Goal: Information Seeking & Learning: Learn about a topic

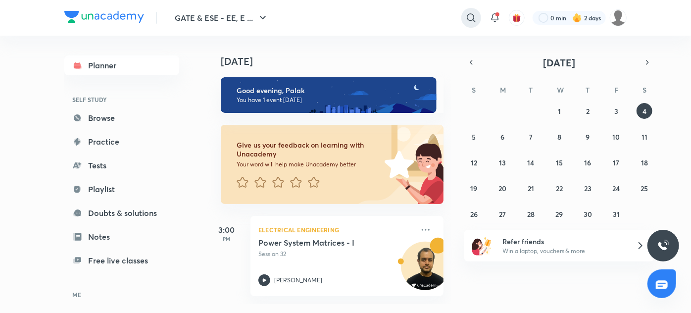
click at [473, 10] on div at bounding box center [471, 18] width 20 height 20
click at [410, 20] on input "text" at bounding box center [403, 17] width 155 height 27
click at [405, 17] on input "text" at bounding box center [403, 17] width 155 height 27
click at [404, 13] on input "text" at bounding box center [403, 17] width 155 height 27
click at [410, 16] on input "text" at bounding box center [403, 17] width 155 height 27
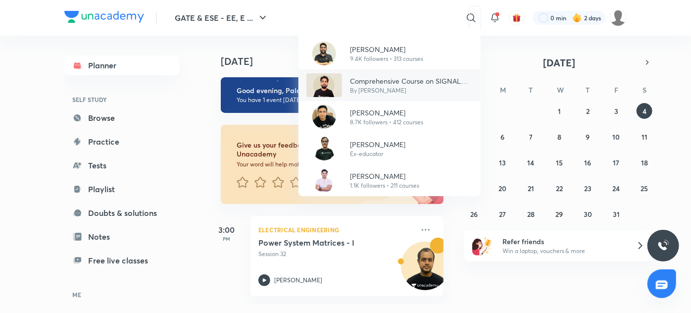
click at [315, 94] on img at bounding box center [324, 85] width 36 height 24
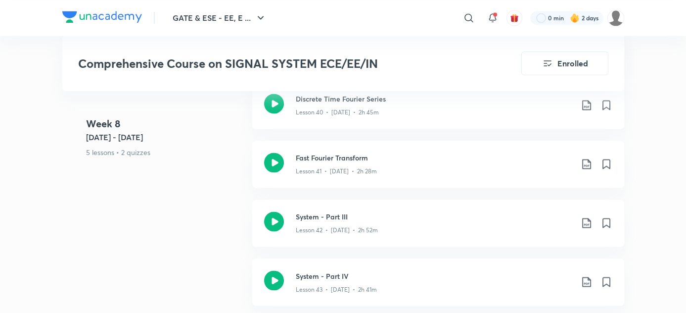
scroll to position [3506, 0]
